Goal: Task Accomplishment & Management: Manage account settings

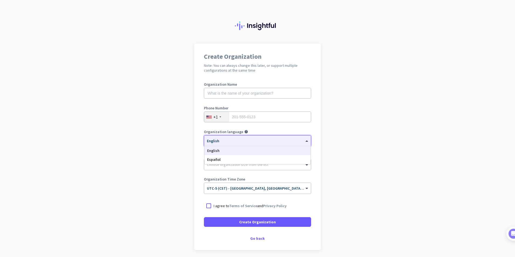
click at [231, 143] on div "× English" at bounding box center [254, 141] width 100 height 5
click at [232, 166] on div at bounding box center [257, 163] width 107 height 5
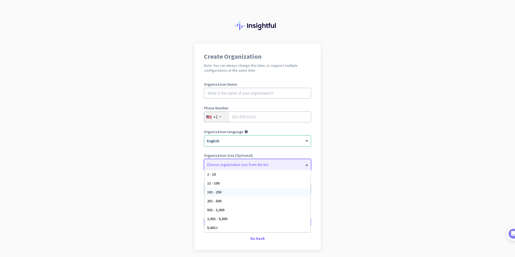
click at [215, 193] on span "101 - 250" at bounding box center [214, 192] width 14 height 5
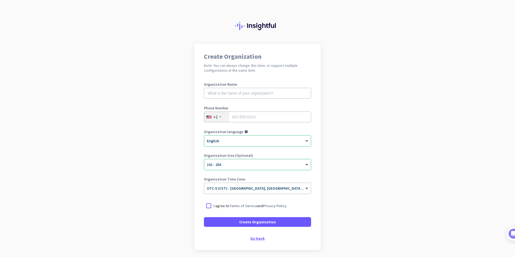
click at [254, 238] on div "Go back" at bounding box center [257, 239] width 107 height 4
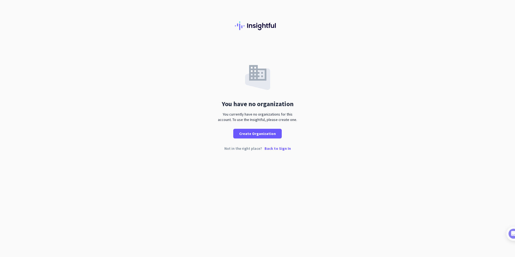
click at [277, 149] on p "Back to Sign In" at bounding box center [278, 149] width 26 height 4
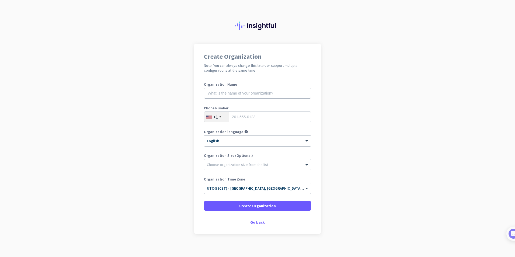
click at [216, 166] on div at bounding box center [257, 163] width 107 height 5
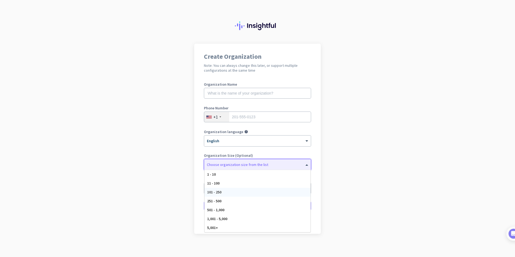
click at [215, 194] on span "101 - 250" at bounding box center [214, 192] width 14 height 5
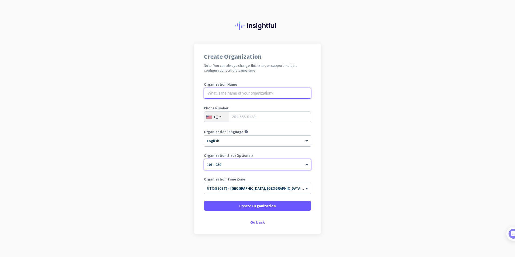
click at [216, 92] on input "text" at bounding box center [257, 93] width 107 height 11
click at [239, 114] on input "tel" at bounding box center [257, 117] width 107 height 11
click at [220, 92] on input "text" at bounding box center [257, 93] width 107 height 11
type input "Us"
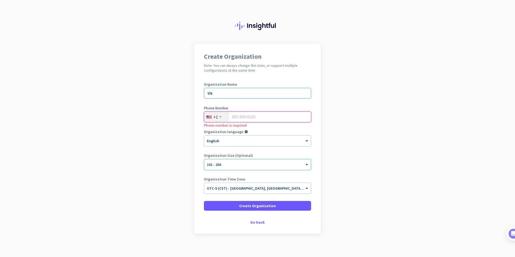
click at [234, 116] on input "tel" at bounding box center [257, 117] width 107 height 11
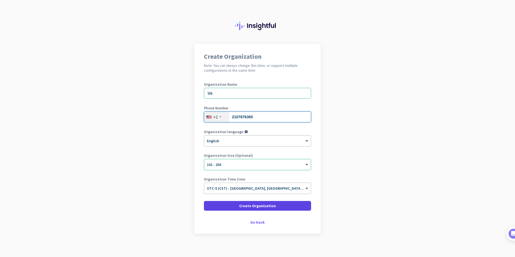
type input "2107876365"
click at [270, 205] on span "Create Organization" at bounding box center [257, 205] width 37 height 5
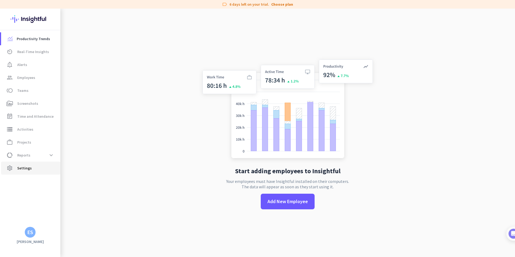
click at [28, 168] on span "Settings" at bounding box center [24, 168] width 15 height 6
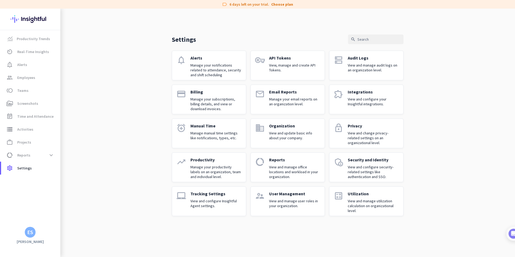
click at [200, 92] on p "Billing" at bounding box center [216, 91] width 51 height 5
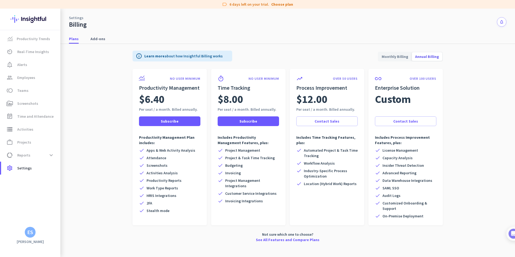
click at [503, 21] on icon "notifications" at bounding box center [502, 22] width 5 height 5
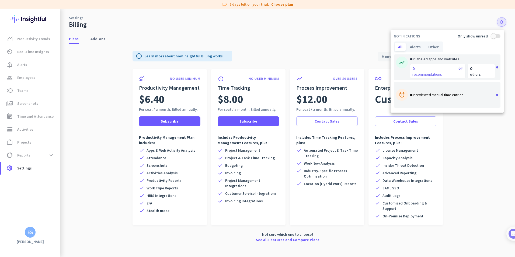
click at [31, 210] on div at bounding box center [257, 128] width 515 height 257
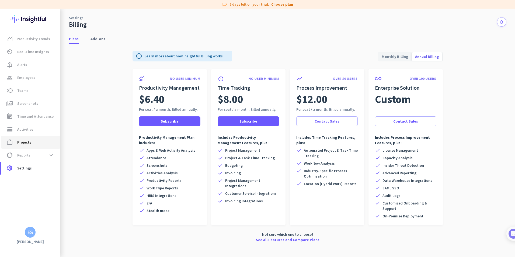
click at [23, 143] on span "Projects" at bounding box center [24, 142] width 14 height 6
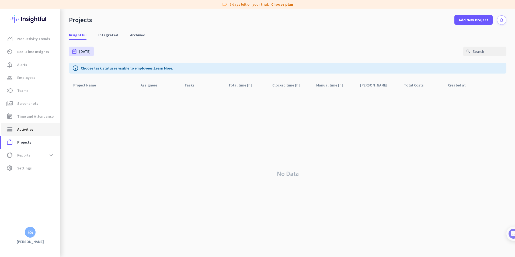
click at [25, 130] on span "Activities" at bounding box center [25, 129] width 16 height 6
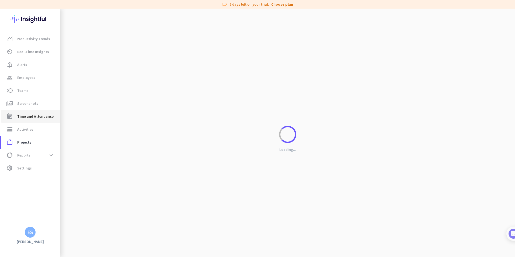
click at [27, 118] on span "Time and Attendance" at bounding box center [35, 116] width 36 height 6
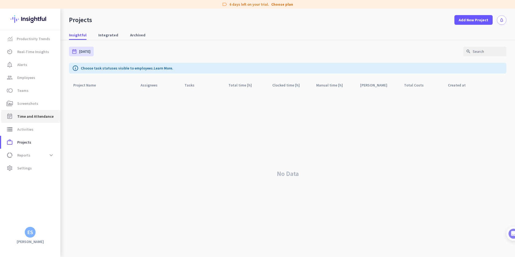
type input "[DATE] - [DATE]"
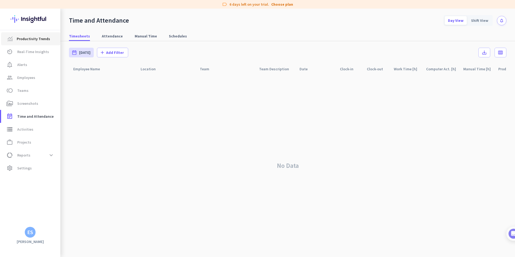
click at [32, 40] on span "Productivity Trends" at bounding box center [33, 39] width 33 height 6
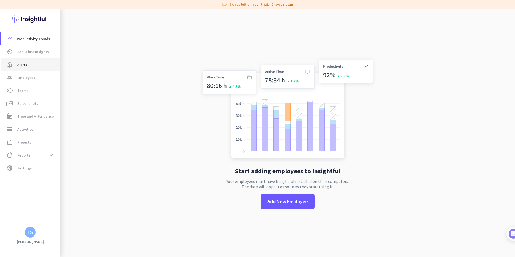
click at [23, 66] on span "Alerts" at bounding box center [22, 64] width 10 height 6
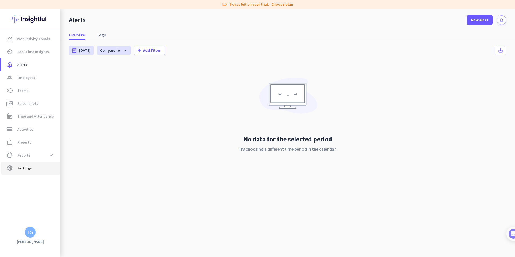
click at [25, 167] on span "Settings" at bounding box center [24, 168] width 15 height 6
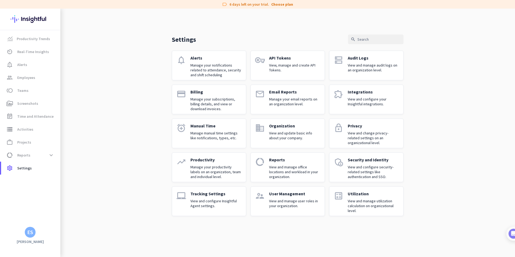
click at [194, 95] on div "Billing Manage your subscriptions, billing details, and view or download invoic…" at bounding box center [216, 99] width 51 height 20
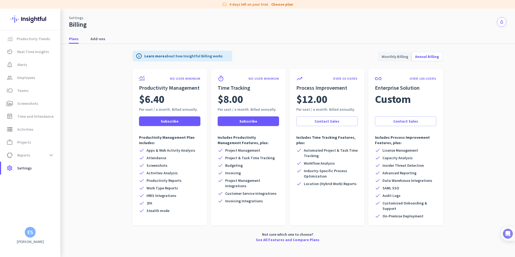
click at [509, 236] on img at bounding box center [508, 234] width 10 height 10
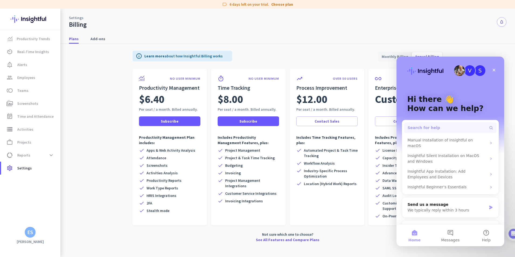
click at [419, 127] on span "Search for help" at bounding box center [424, 128] width 33 height 6
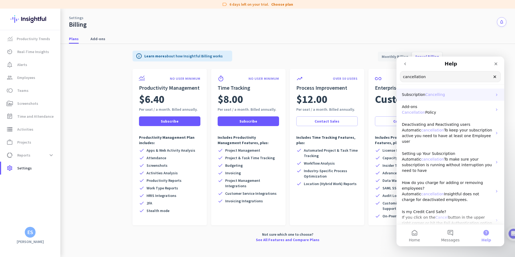
type input "cancellation"
click at [436, 94] on span "Cancelling" at bounding box center [436, 94] width 20 height 4
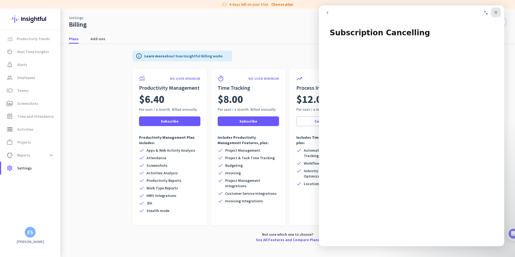
click at [498, 12] on div "Close" at bounding box center [496, 13] width 10 height 10
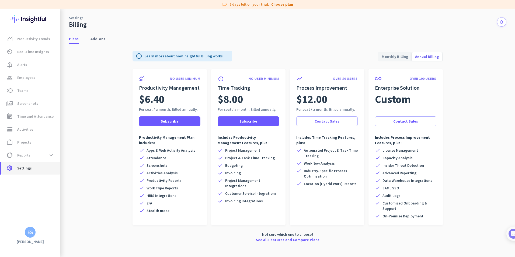
click at [21, 170] on span "Settings" at bounding box center [24, 168] width 15 height 6
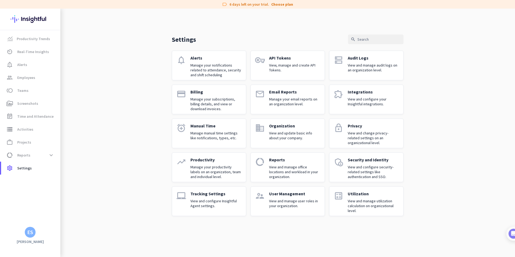
click at [202, 92] on p "Billing" at bounding box center [216, 91] width 51 height 5
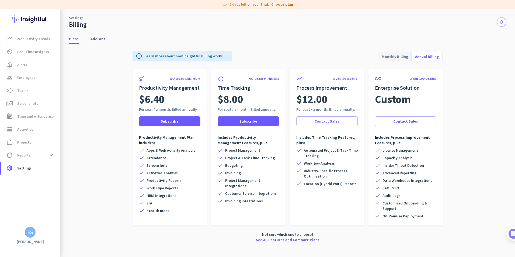
click at [396, 54] on span "Monthly Billing" at bounding box center [395, 56] width 33 height 13
click at [93, 39] on span "Add-ons" at bounding box center [98, 38] width 15 height 5
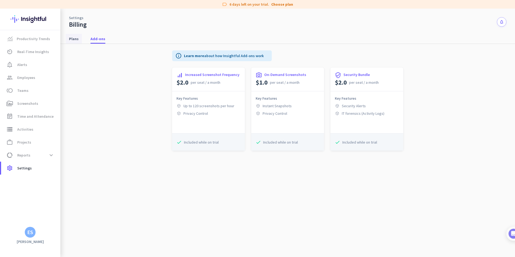
click at [76, 39] on span "Plans" at bounding box center [74, 38] width 10 height 5
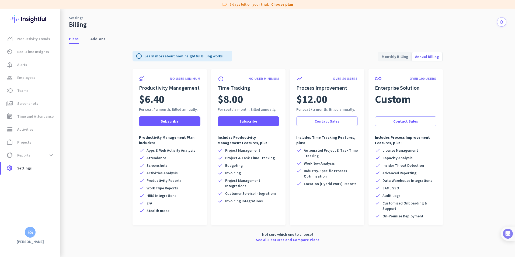
click at [512, 236] on img at bounding box center [508, 234] width 10 height 10
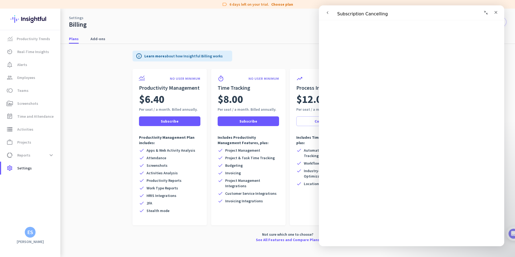
scroll to position [697, 0]
click at [324, 236] on span "😞" at bounding box center [321, 238] width 5 height 5
click at [361, 228] on button "Send us a message" at bounding box center [340, 232] width 42 height 9
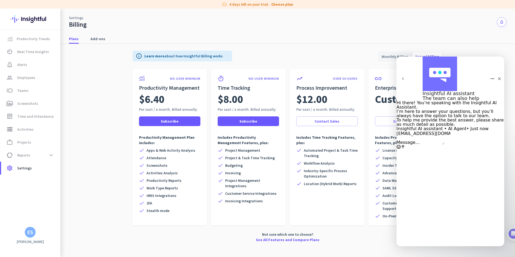
type input "[EMAIL_ADDRESS][DOMAIN_NAME]"
type textarea "I want to cancel my subscription"
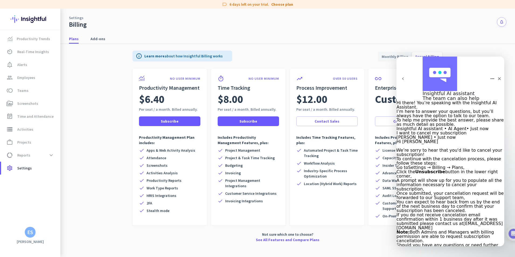
scroll to position [111, 0]
type textarea "no I am unable to do this method"
click at [426, 251] on link "[EMAIL_ADDRESS][DOMAIN_NAME]" at bounding box center [438, 255] width 83 height 9
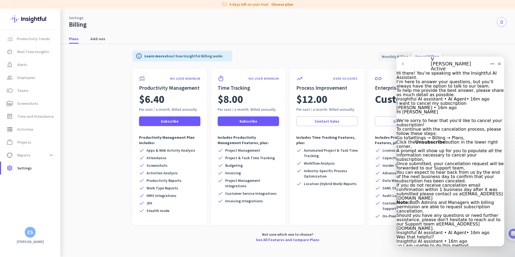
scroll to position [308, 0]
